Goal: Contribute content

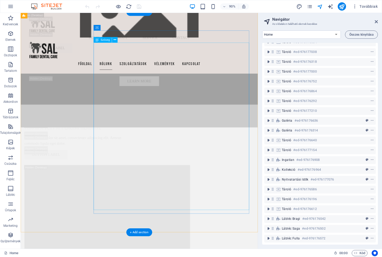
scroll to position [1407, 0]
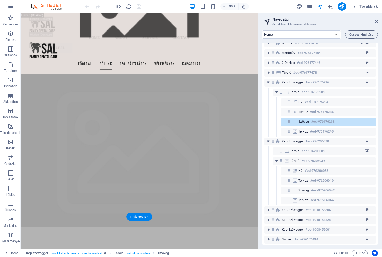
scroll to position [1451, 0]
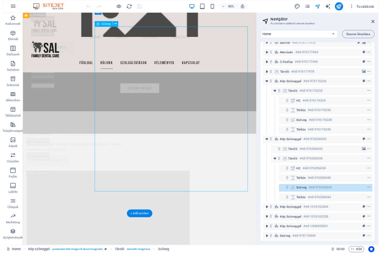
scroll to position [1791, 0]
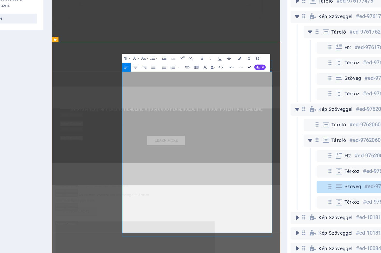
drag, startPoint x: 158, startPoint y: 43, endPoint x: 240, endPoint y: 113, distance: 108.4
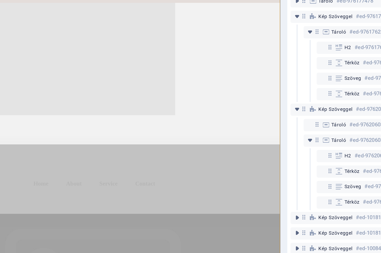
scroll to position [1668, 0]
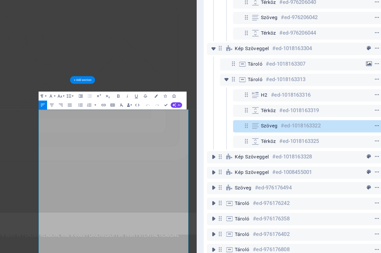
scroll to position [2016, 0]
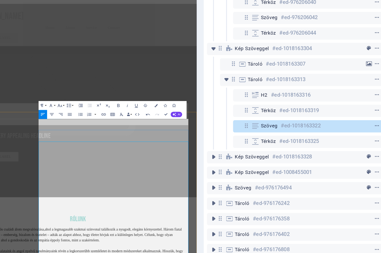
scroll to position [1973, 0]
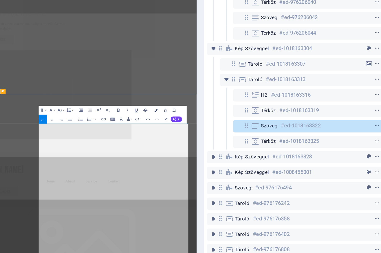
click at [230, 129] on icon "button" at bounding box center [231, 130] width 2 height 2
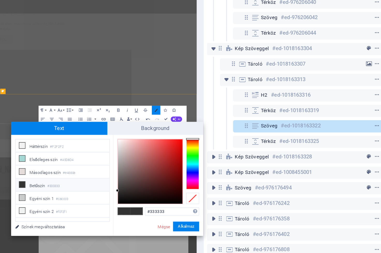
click at [230, 129] on icon "button" at bounding box center [231, 130] width 2 height 2
click at [231, 201] on link "Mégse" at bounding box center [235, 203] width 9 height 4
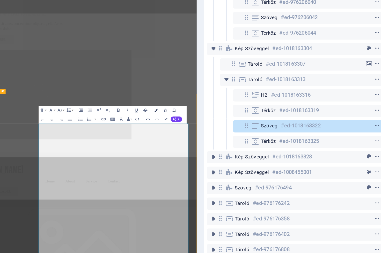
click at [228, 126] on button "Colors" at bounding box center [230, 129] width 5 height 6
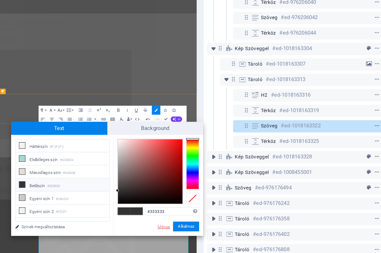
click at [231, 201] on link "Mégse" at bounding box center [235, 203] width 9 height 4
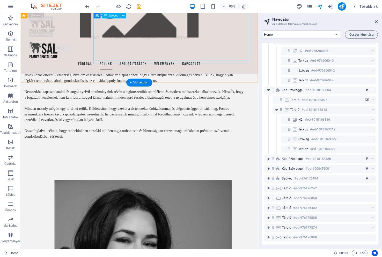
scroll to position [2122, 0]
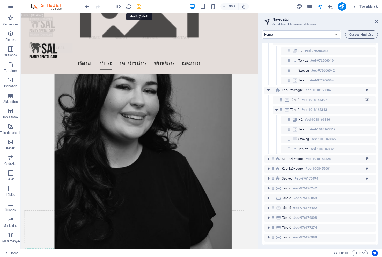
click at [139, 6] on icon "save" at bounding box center [139, 7] width 6 height 6
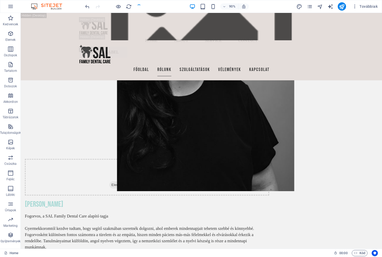
checkbox input "false"
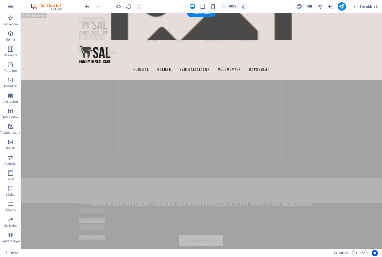
scroll to position [1360, 0]
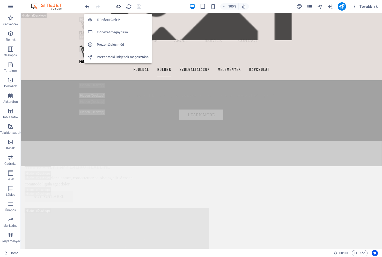
click at [119, 4] on icon "button" at bounding box center [118, 7] width 6 height 6
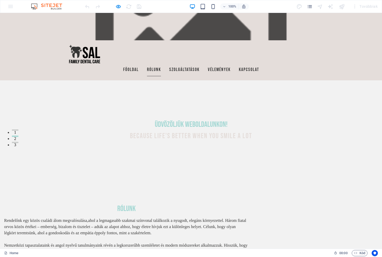
scroll to position [104, 0]
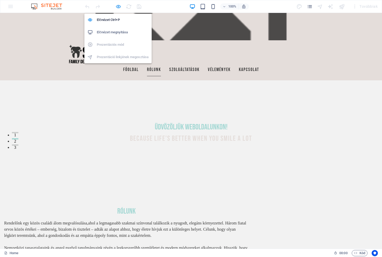
click at [118, 8] on icon "button" at bounding box center [118, 7] width 6 height 6
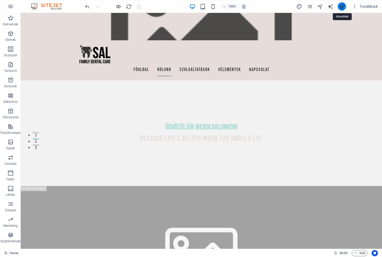
click at [341, 5] on icon "publish" at bounding box center [342, 7] width 6 height 6
